Goal: Transaction & Acquisition: Book appointment/travel/reservation

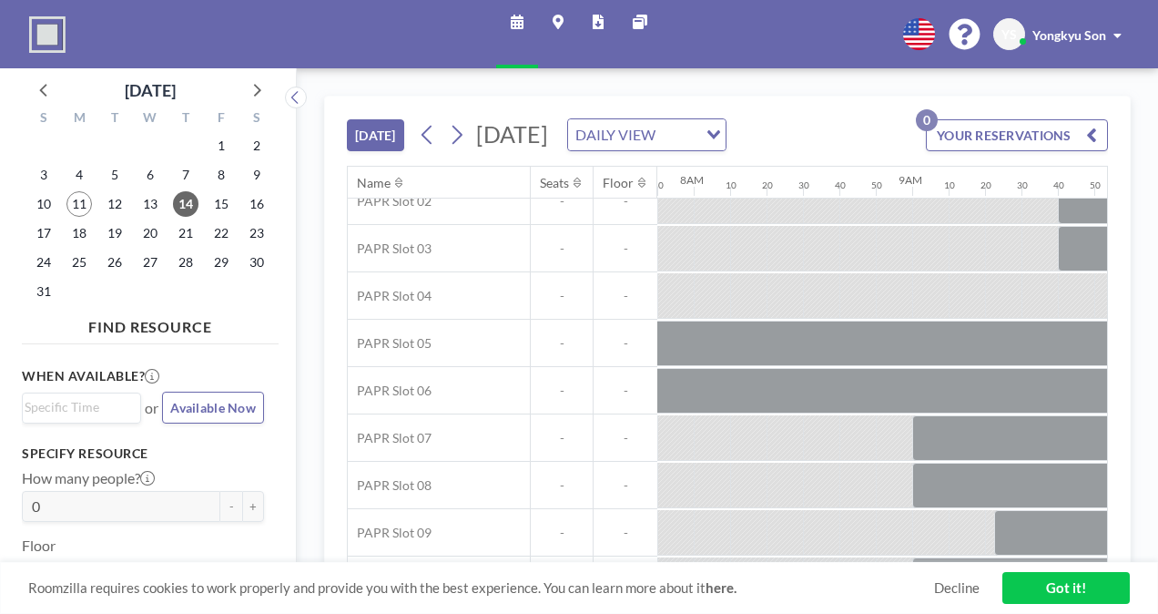
scroll to position [182, 1712]
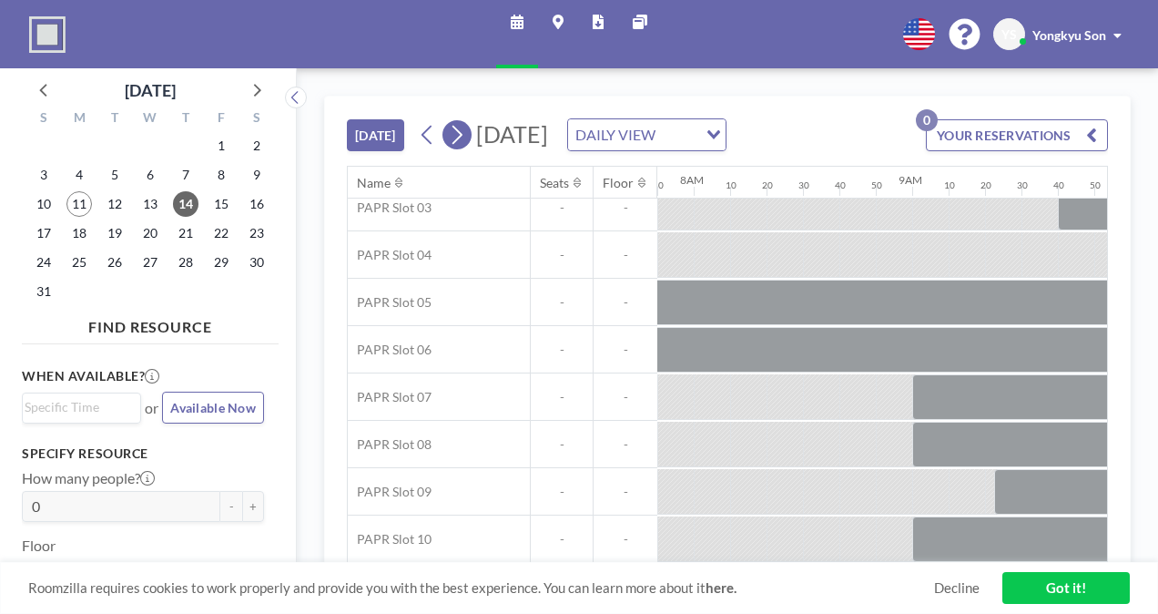
click at [453, 148] on icon at bounding box center [456, 134] width 17 height 27
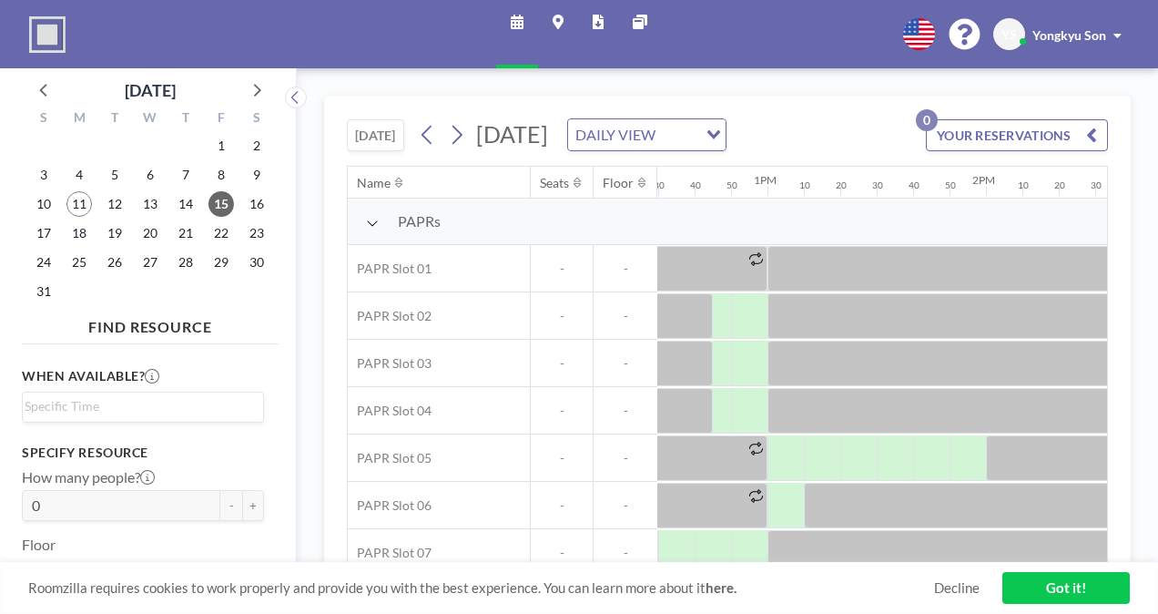
scroll to position [0, 2732]
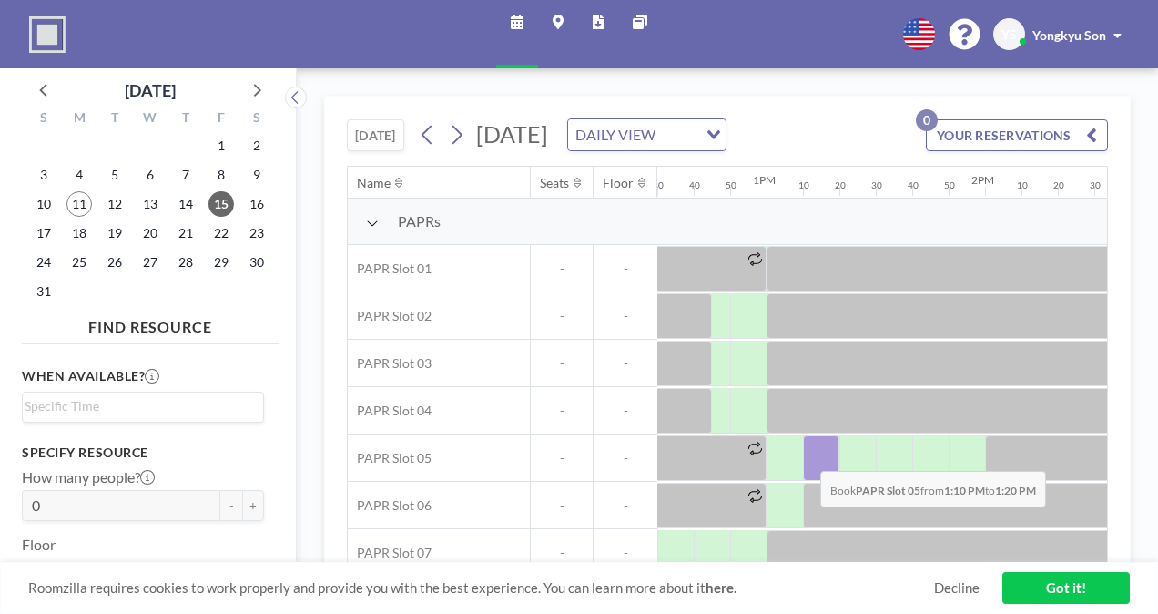
click at [806, 455] on div at bounding box center [821, 458] width 36 height 46
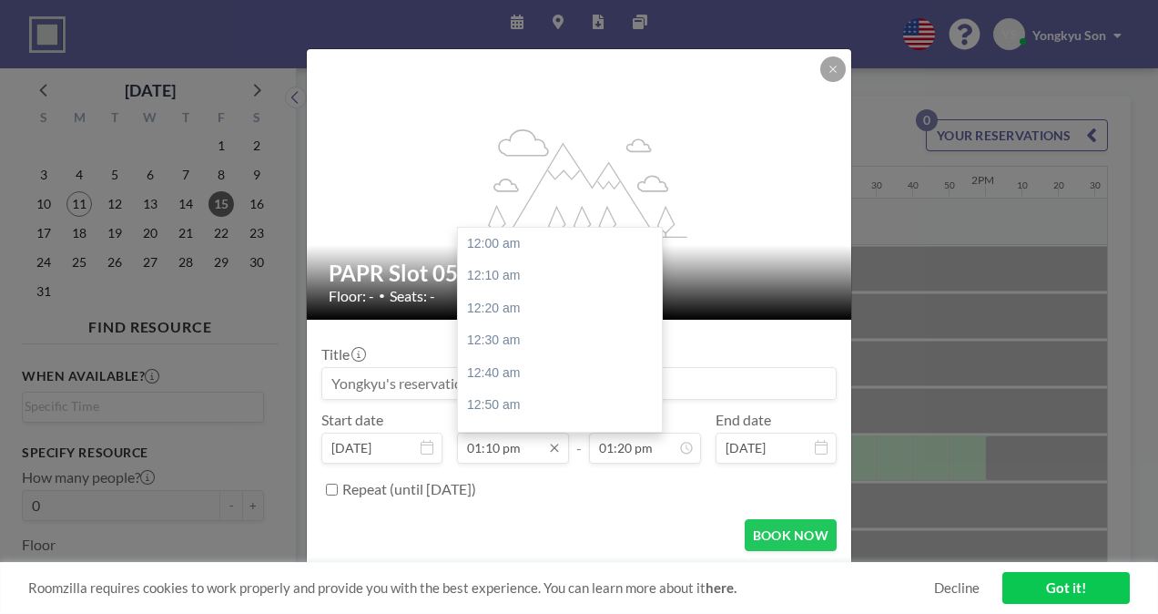
scroll to position [2561, 0]
click at [484, 450] on input "01:10 pm" at bounding box center [513, 448] width 112 height 31
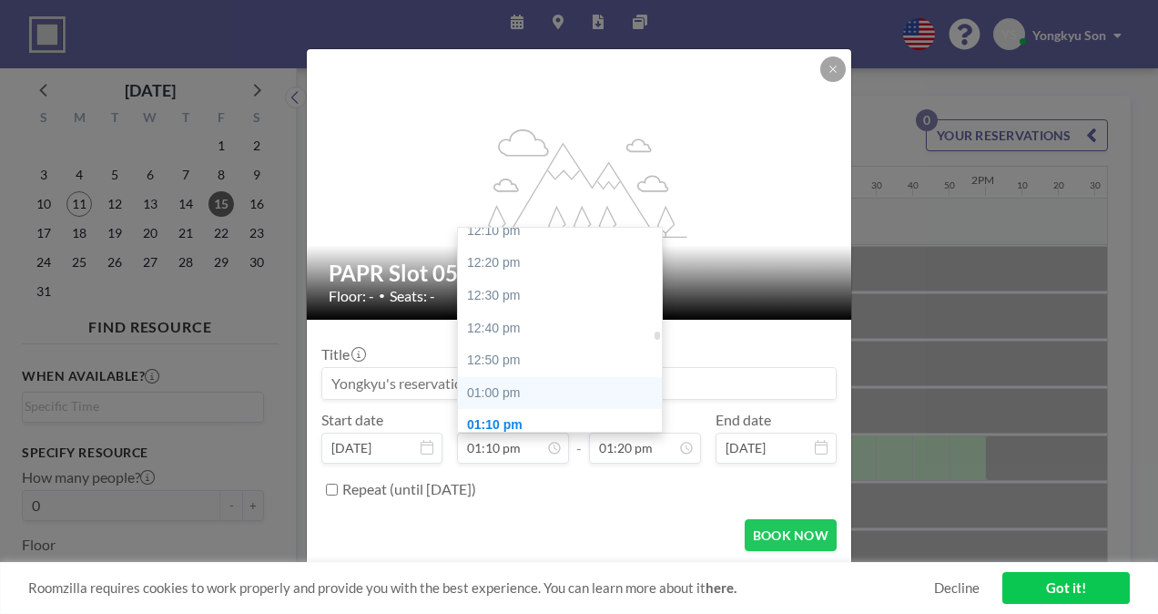
click at [508, 389] on div "01:00 pm" at bounding box center [564, 393] width 213 height 33
type input "01:00 pm"
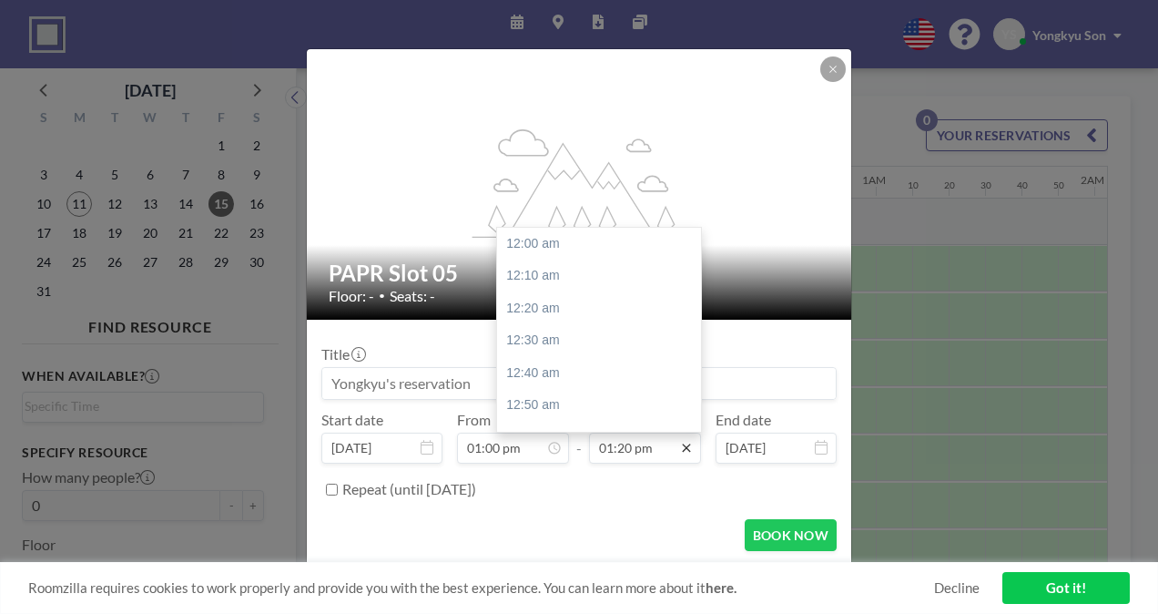
scroll to position [2594, 0]
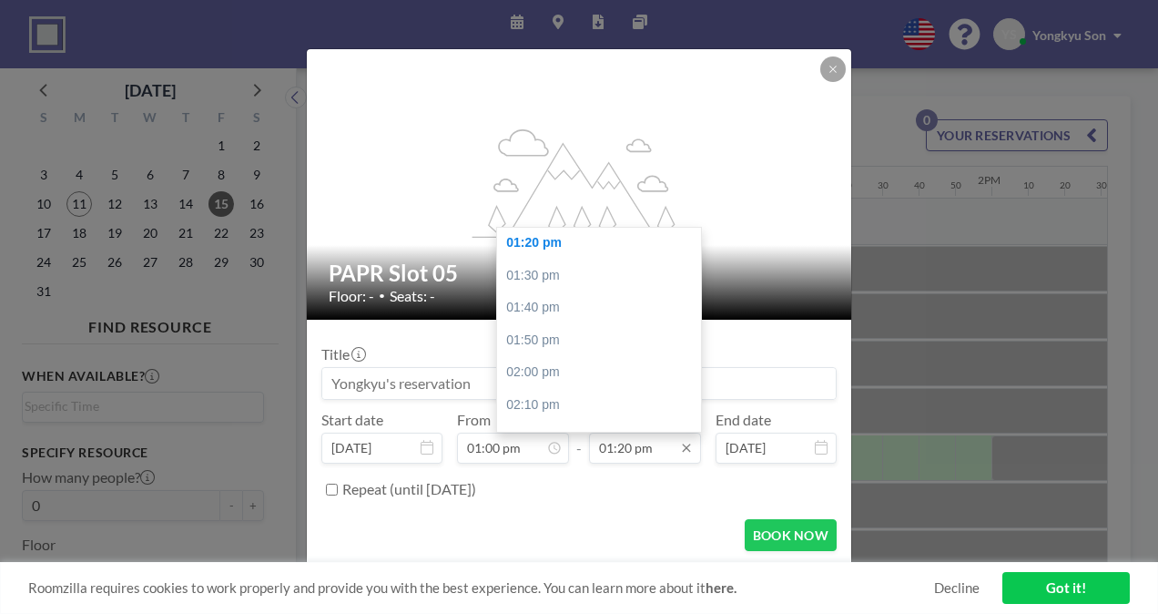
click at [657, 446] on input "01:20 pm" at bounding box center [645, 448] width 112 height 31
click at [614, 448] on input "01:20 pm" at bounding box center [645, 448] width 112 height 31
click at [539, 377] on div "02:00 pm" at bounding box center [603, 372] width 213 height 33
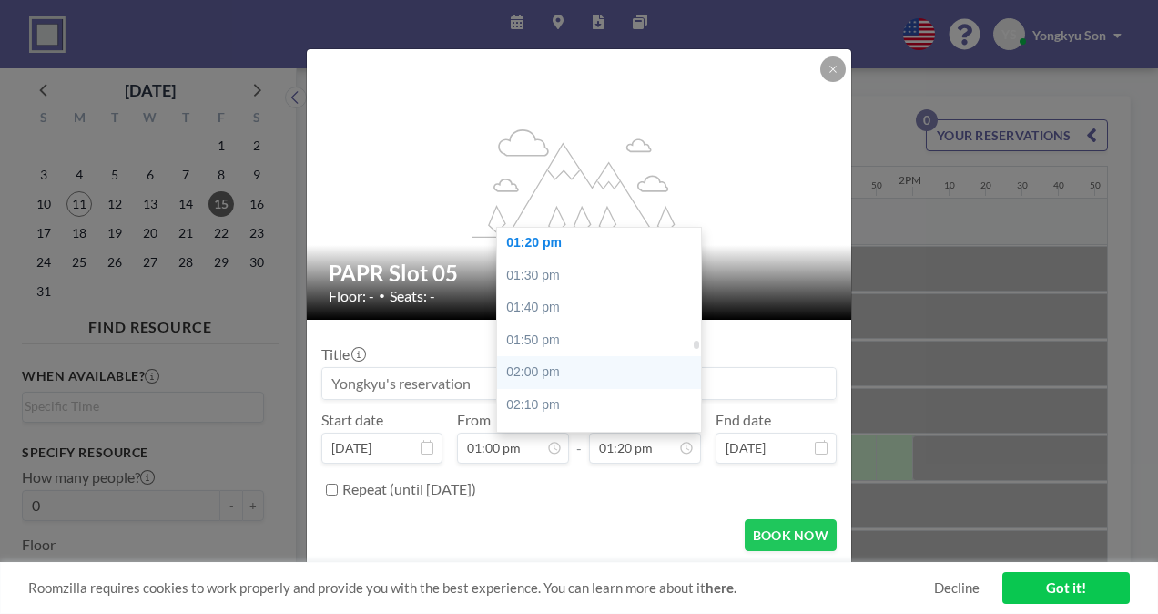
type input "02:00 pm"
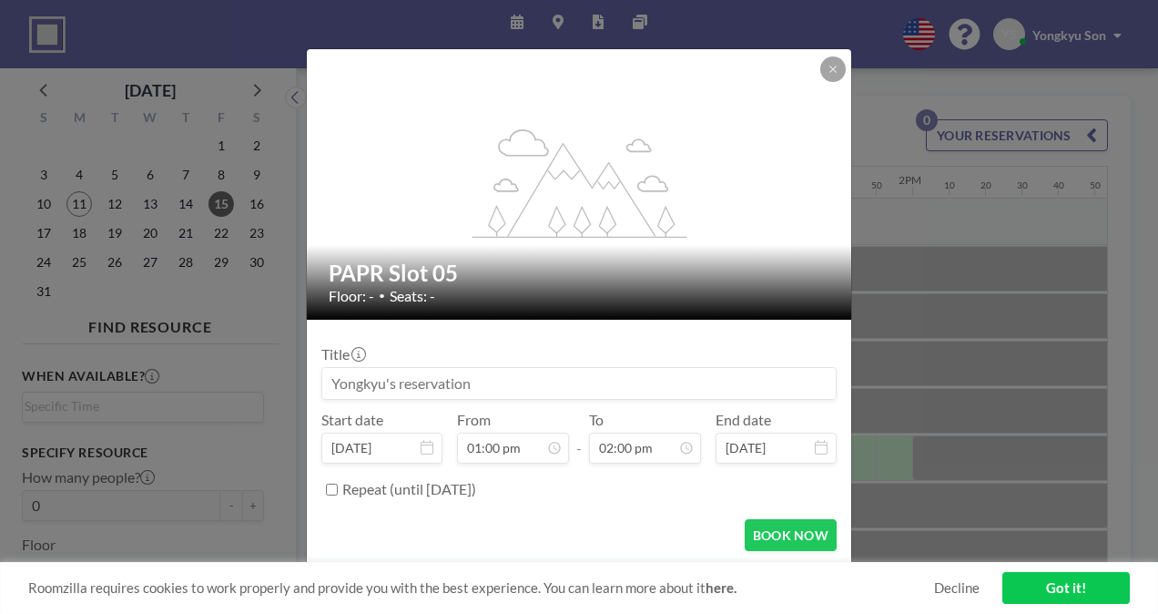
scroll to position [2723, 0]
click at [784, 534] on button "BOOK NOW" at bounding box center [791, 535] width 92 height 32
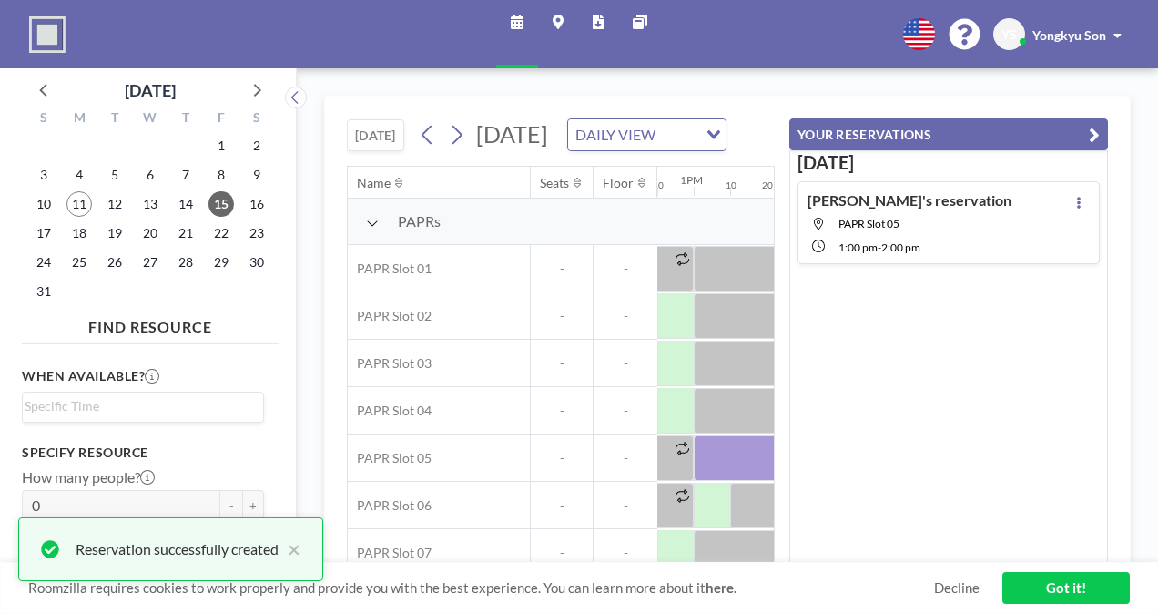
scroll to position [91, 2805]
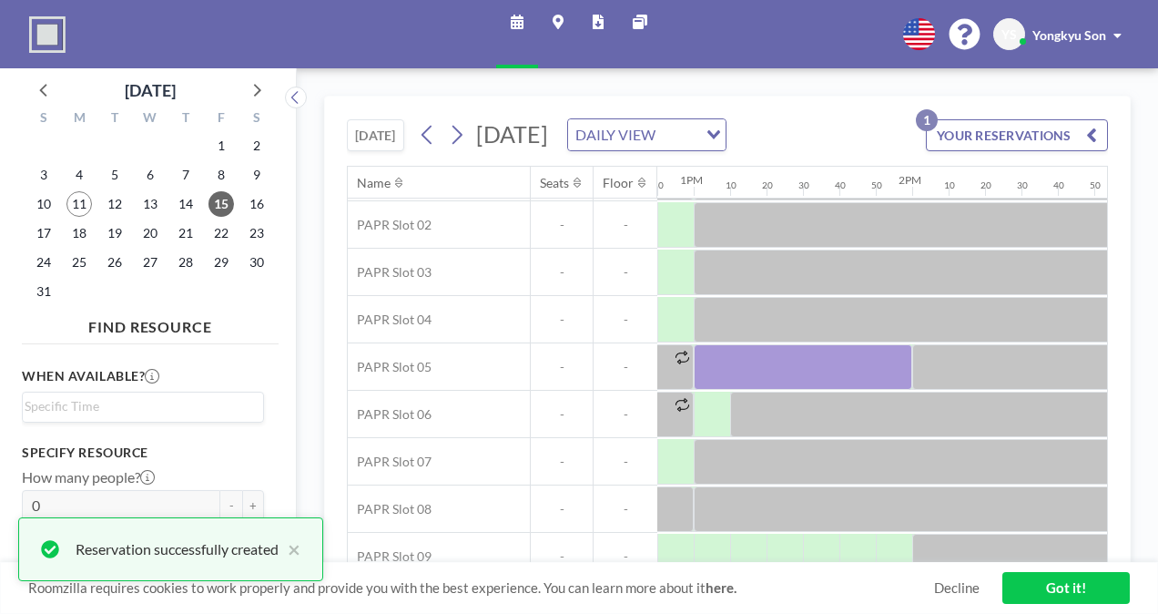
click at [1061, 584] on link "Got it!" at bounding box center [1066, 588] width 127 height 32
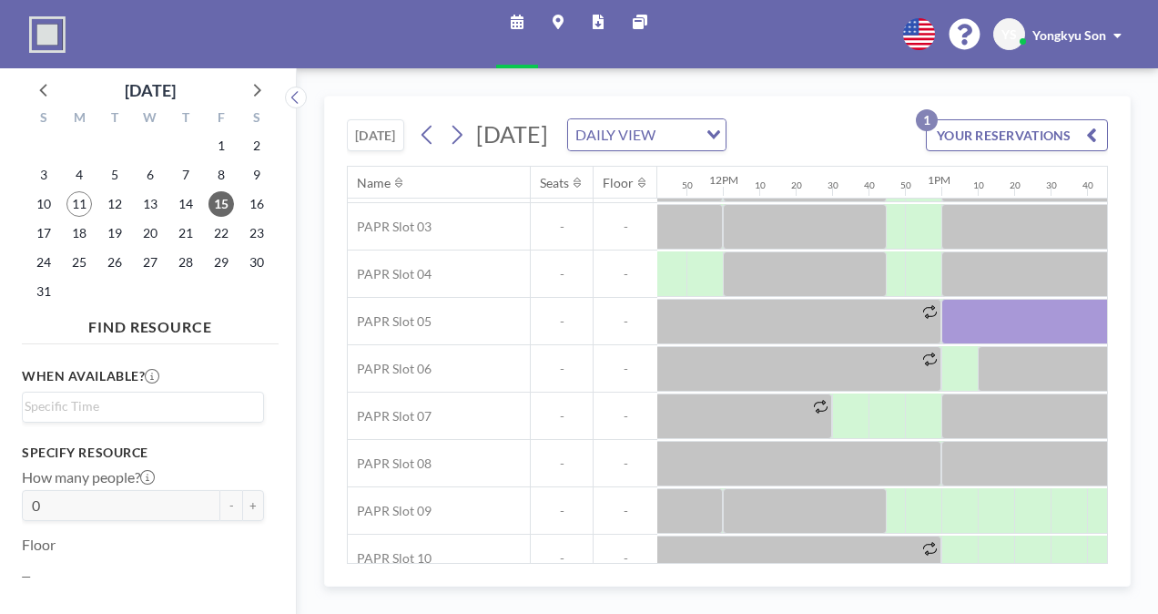
scroll to position [162, 2557]
